Goal: Task Accomplishment & Management: Complete application form

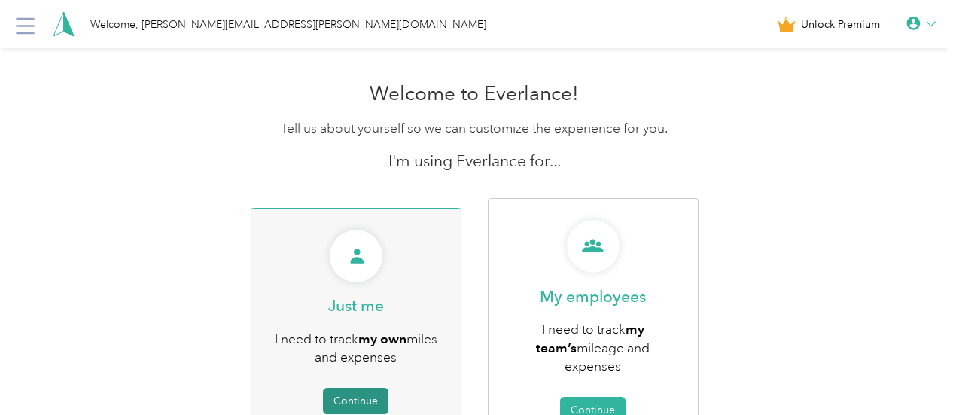
click at [358, 394] on button "Continue" at bounding box center [355, 400] width 65 height 26
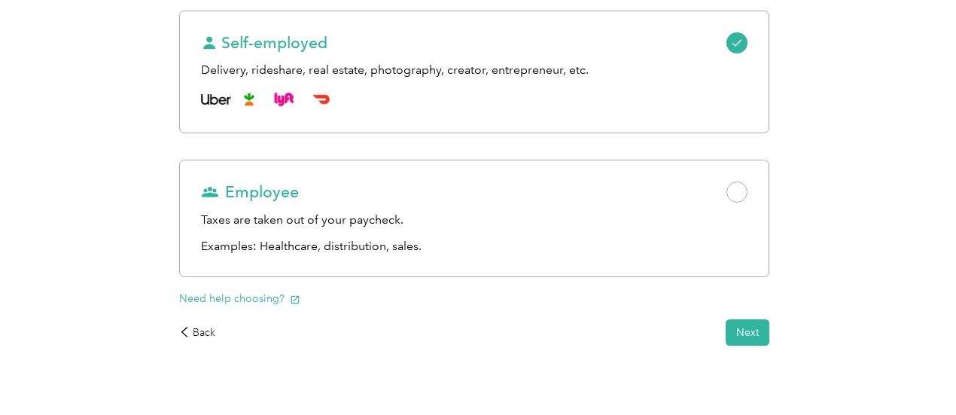
scroll to position [251, 0]
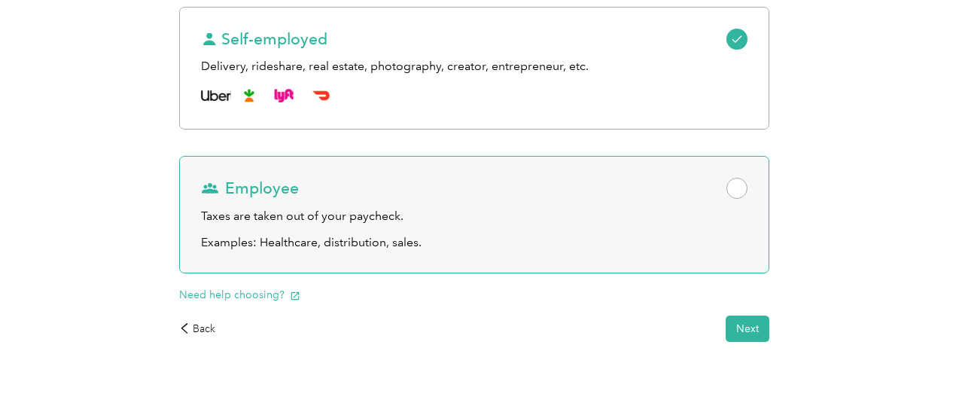
click at [726, 199] on span at bounding box center [736, 188] width 21 height 21
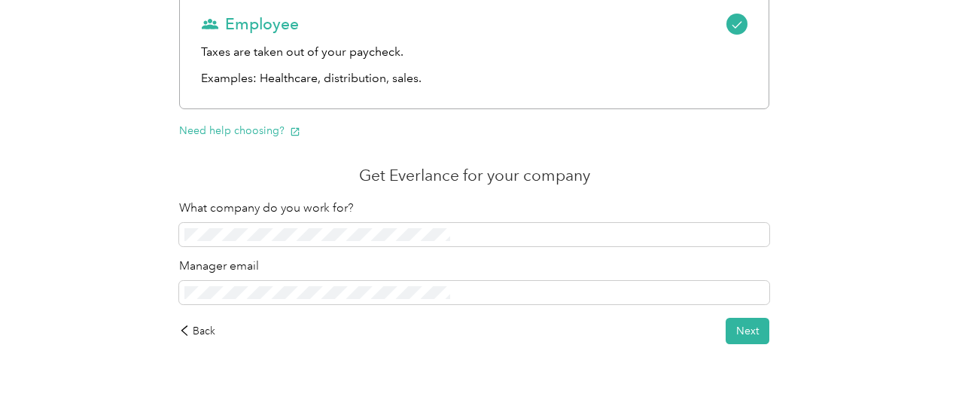
scroll to position [456, 0]
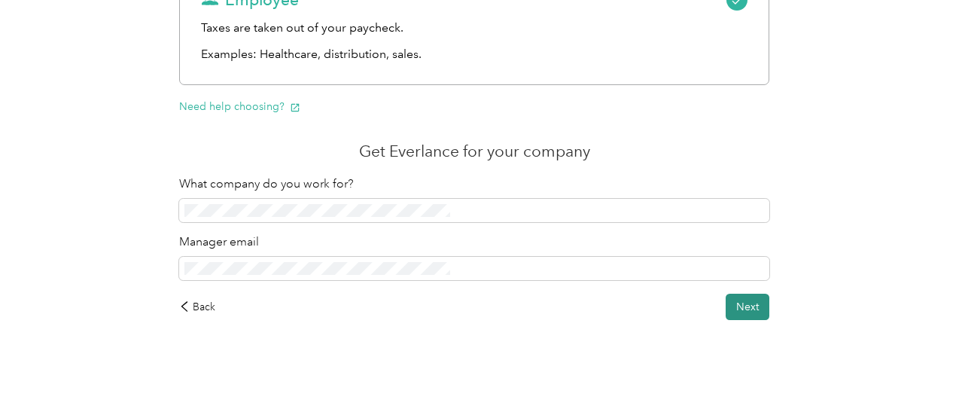
click at [725, 305] on button "Next" at bounding box center [747, 306] width 44 height 26
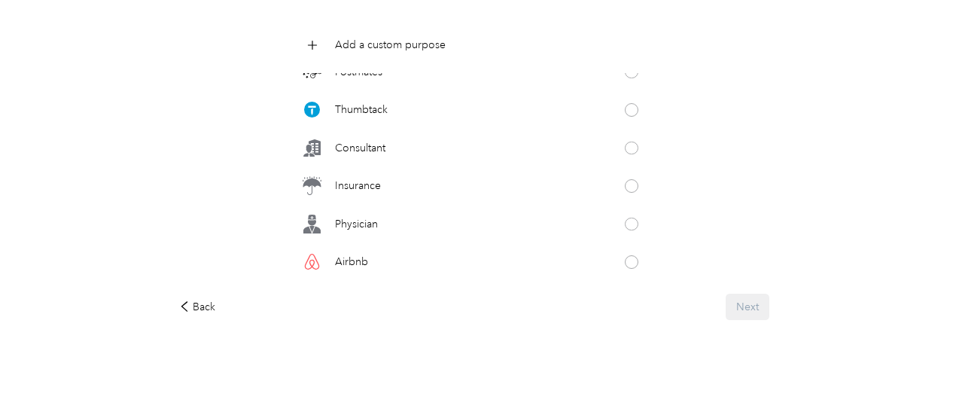
scroll to position [476, 0]
click at [624, 139] on span at bounding box center [631, 145] width 14 height 14
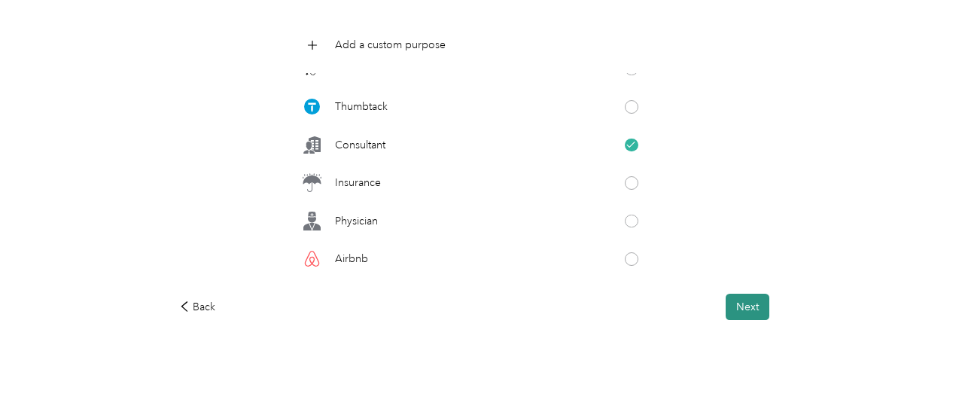
click at [725, 310] on button "Next" at bounding box center [747, 306] width 44 height 26
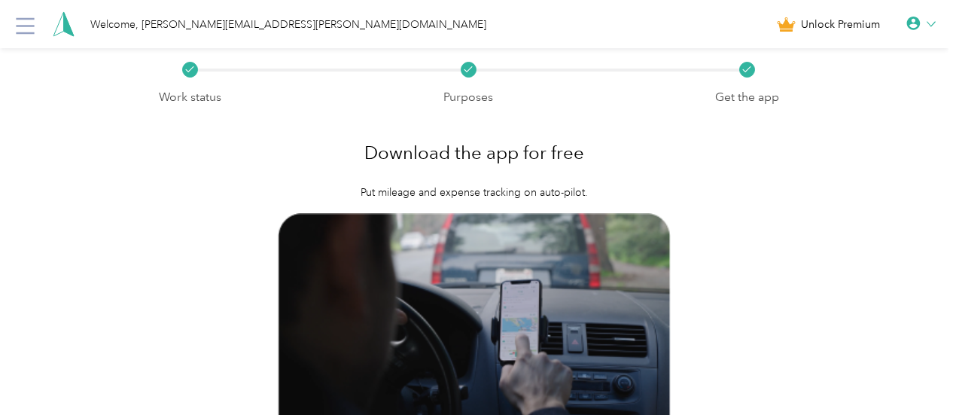
scroll to position [139, 0]
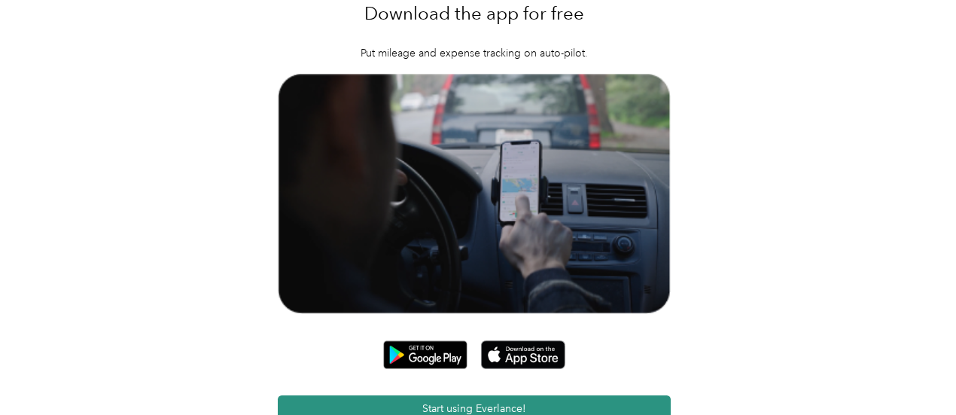
click at [479, 395] on button "Start using Everlance!" at bounding box center [474, 408] width 393 height 26
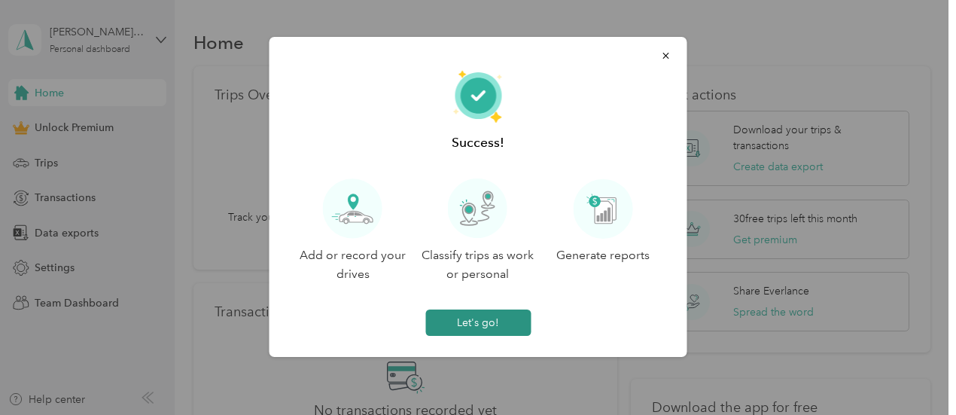
click at [472, 329] on button "Let's go!" at bounding box center [477, 322] width 105 height 26
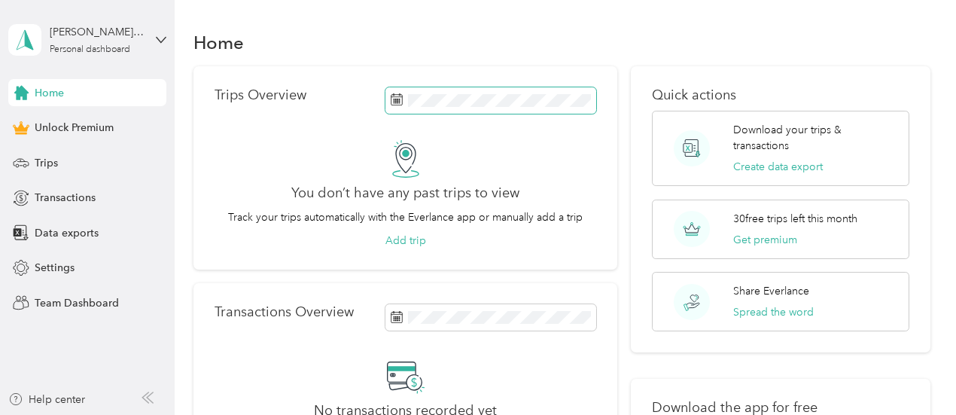
click at [393, 108] on span at bounding box center [396, 101] width 12 height 16
click at [41, 160] on span "Trips" at bounding box center [46, 163] width 23 height 16
